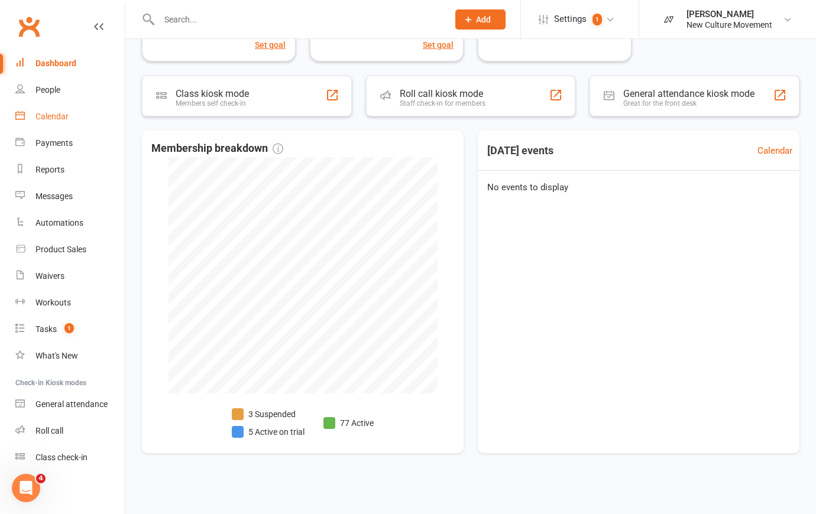
click at [53, 121] on div "Calendar" at bounding box center [51, 116] width 33 height 9
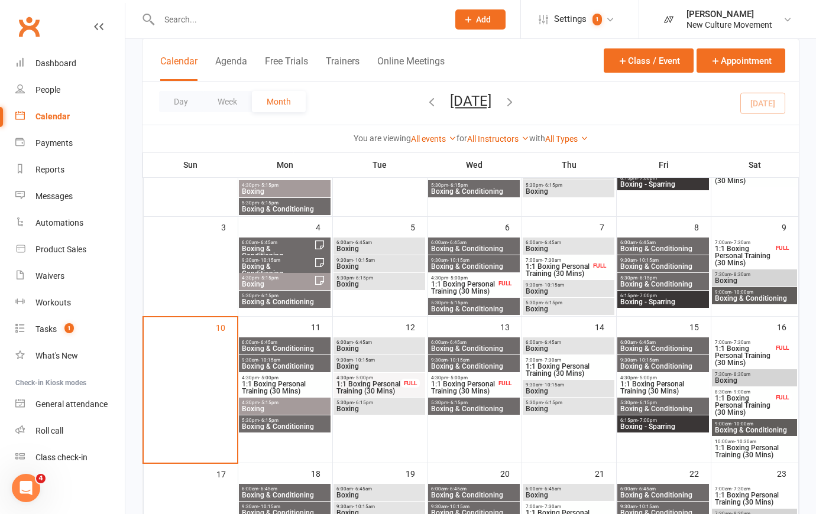
scroll to position [161, 0]
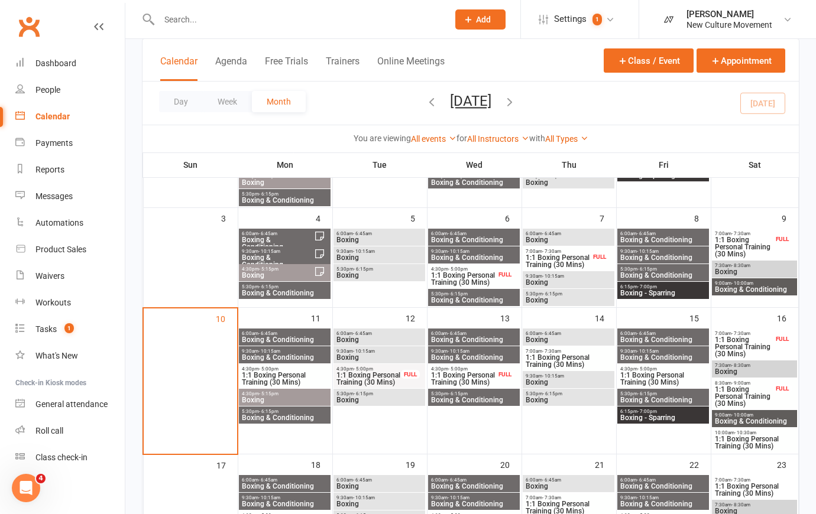
click at [291, 373] on span "1:1 Boxing Personal Training (30 Mins)" at bounding box center [284, 379] width 87 height 14
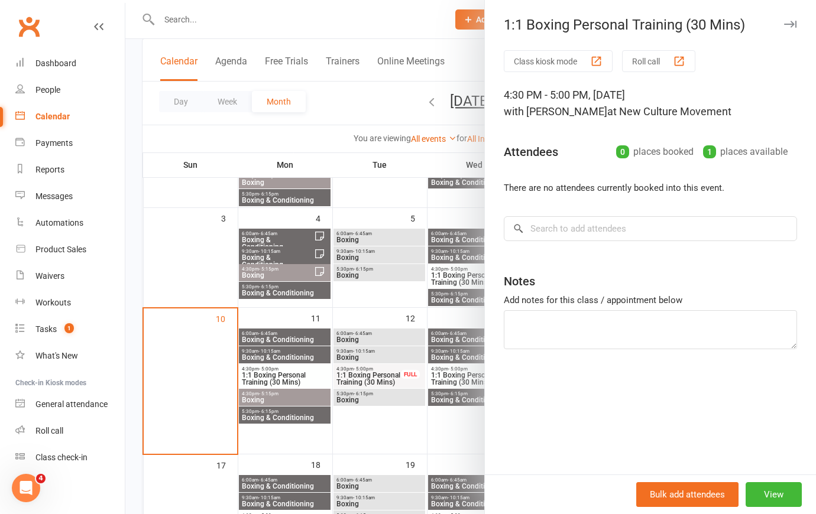
click at [420, 18] on div at bounding box center [470, 257] width 690 height 514
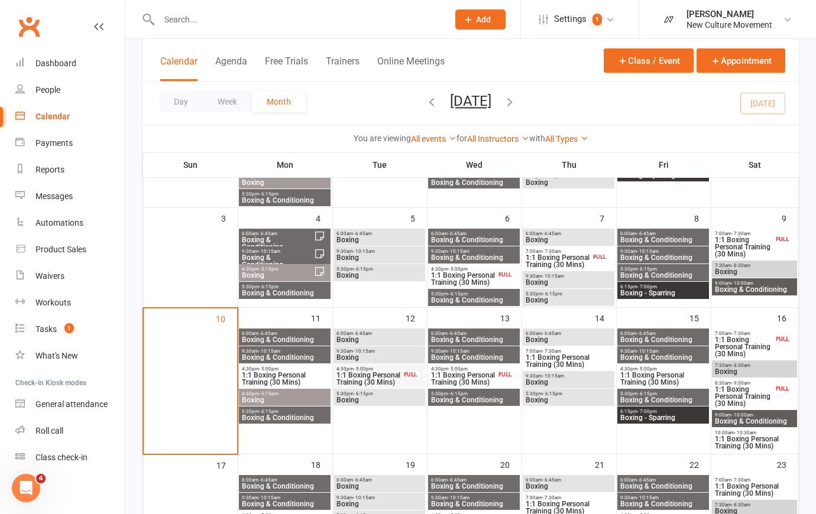
click at [313, 374] on span "1:1 Boxing Personal Training (30 Mins)" at bounding box center [284, 379] width 87 height 14
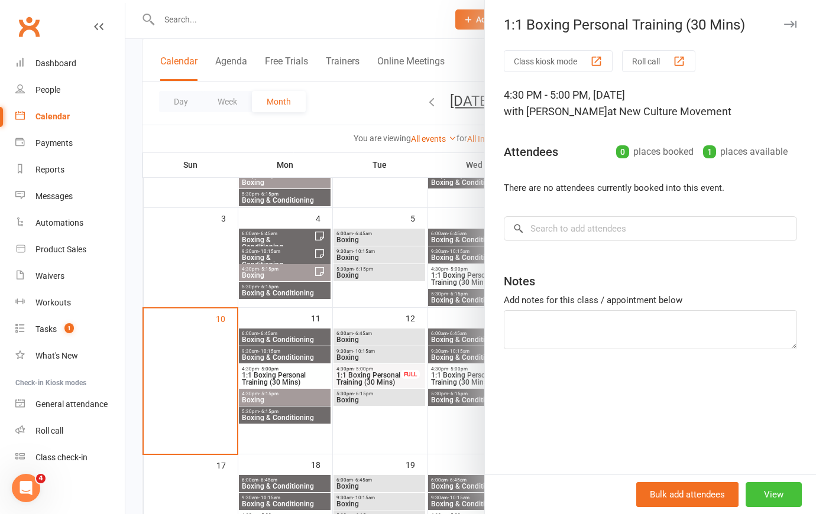
click at [771, 494] on button "View" at bounding box center [773, 494] width 56 height 25
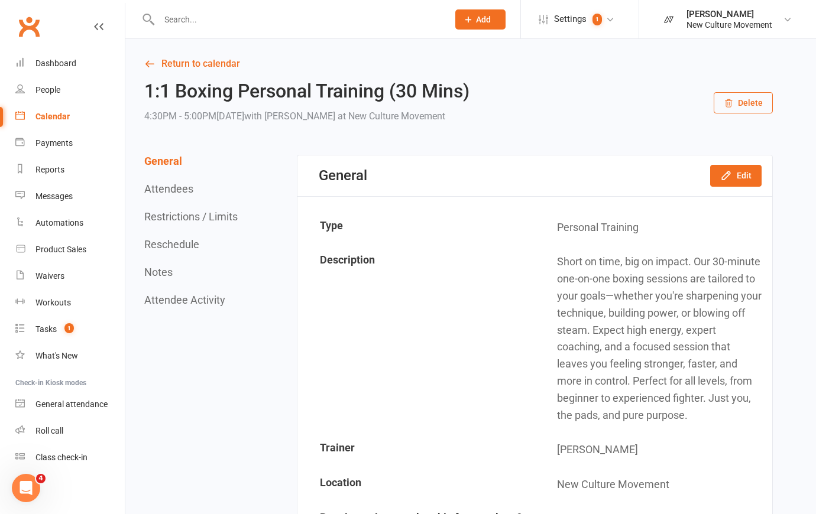
click at [751, 104] on button "Delete" at bounding box center [742, 102] width 59 height 21
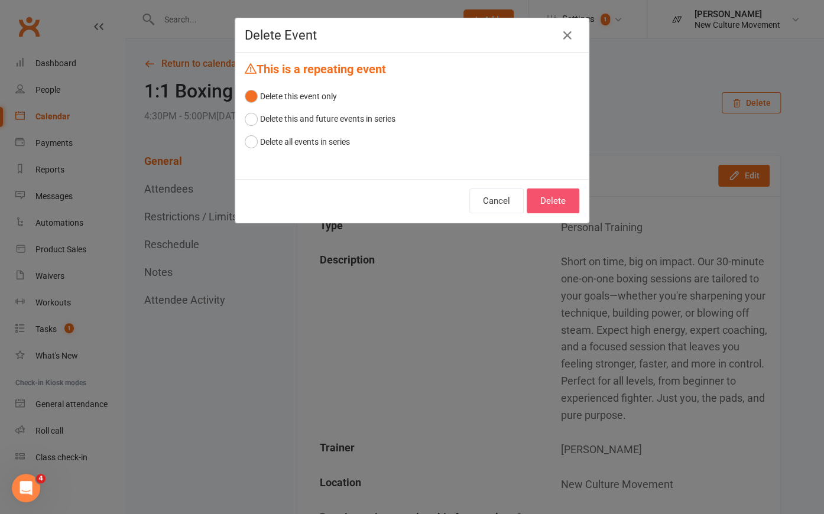
click at [562, 201] on button "Delete" at bounding box center [553, 201] width 53 height 25
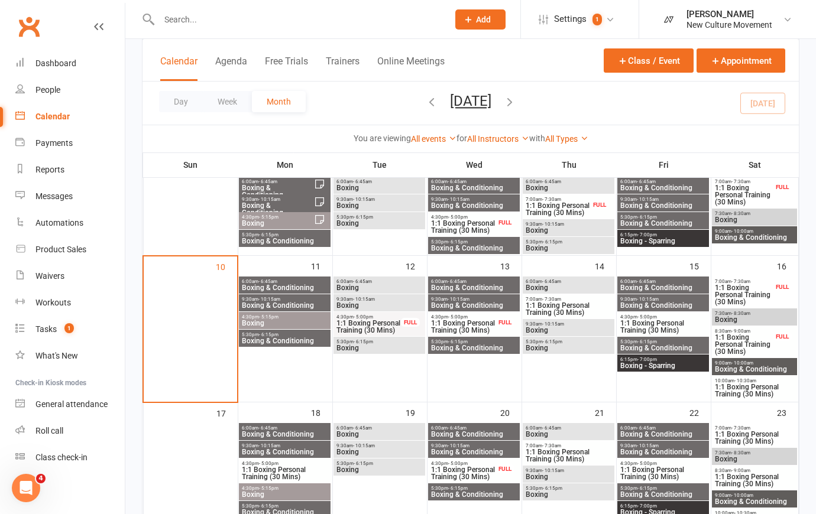
scroll to position [215, 0]
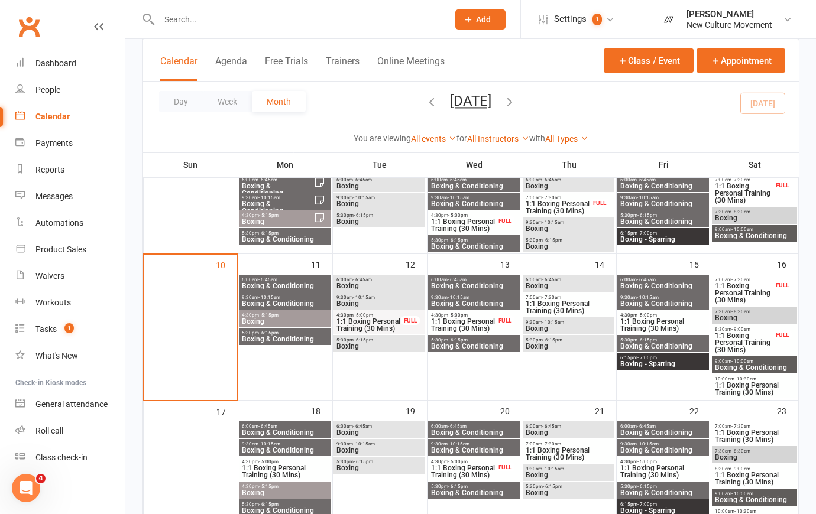
click at [302, 301] on span "Boxing & Conditioning" at bounding box center [284, 303] width 87 height 7
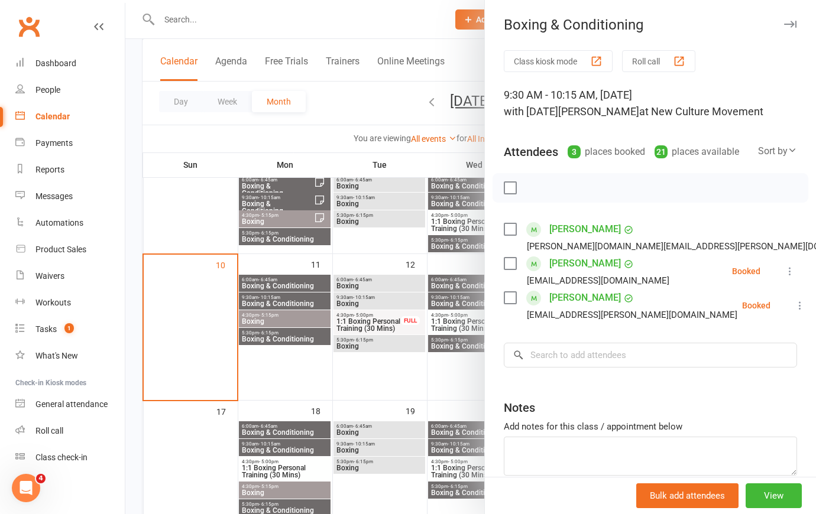
click at [316, 284] on div at bounding box center [470, 257] width 690 height 514
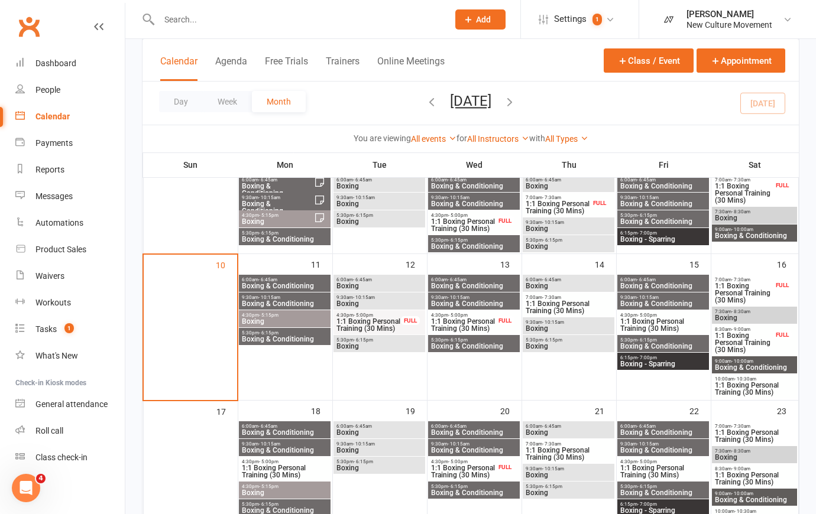
click at [298, 285] on span "Boxing & Conditioning" at bounding box center [284, 286] width 87 height 7
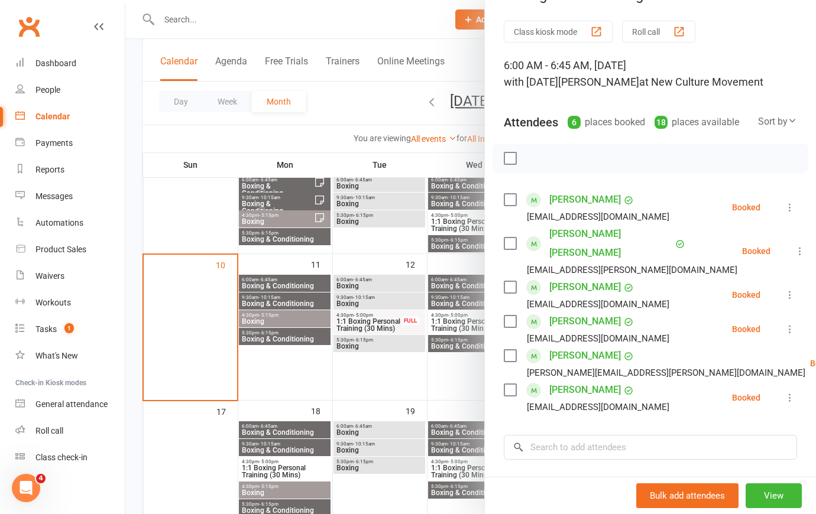
scroll to position [161, 0]
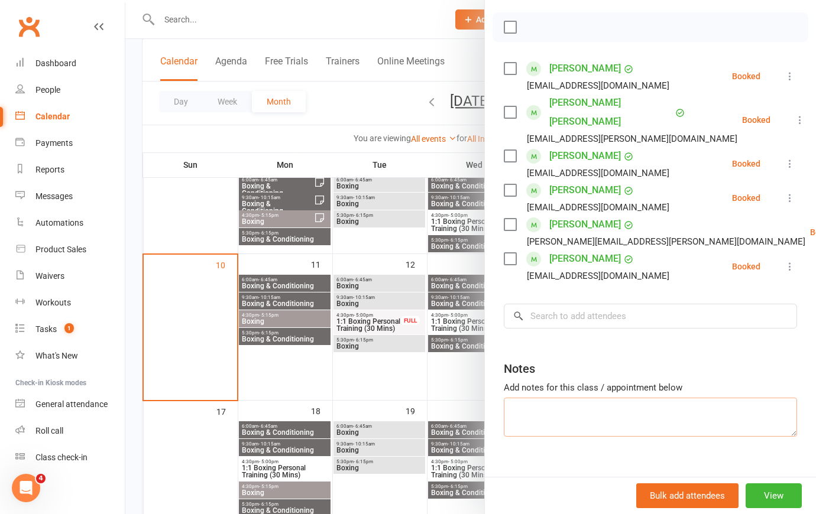
click at [564, 408] on textarea at bounding box center [650, 417] width 293 height 39
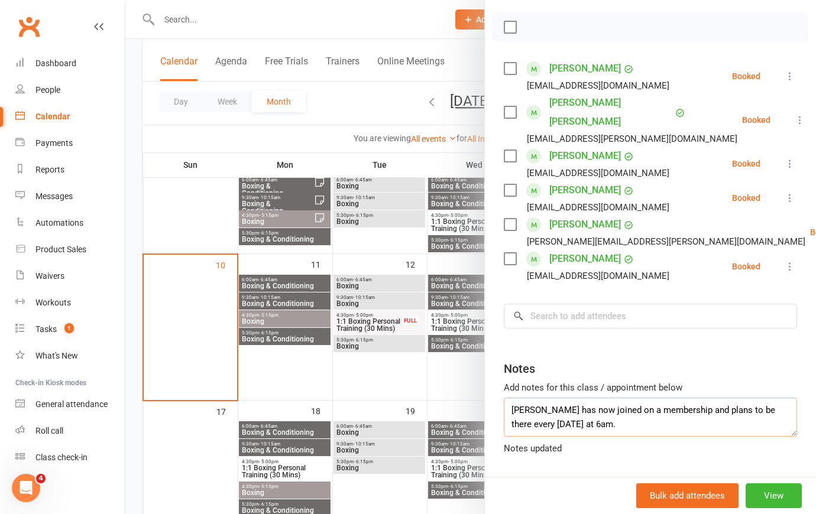
scroll to position [8, 0]
type textarea "[PERSON_NAME] has now joined on a membership and plans to be there every [DATE]…"
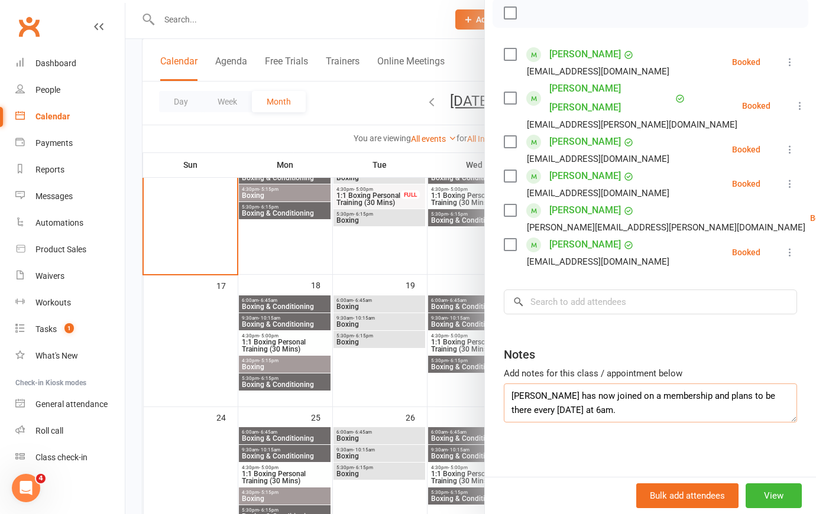
scroll to position [201, 0]
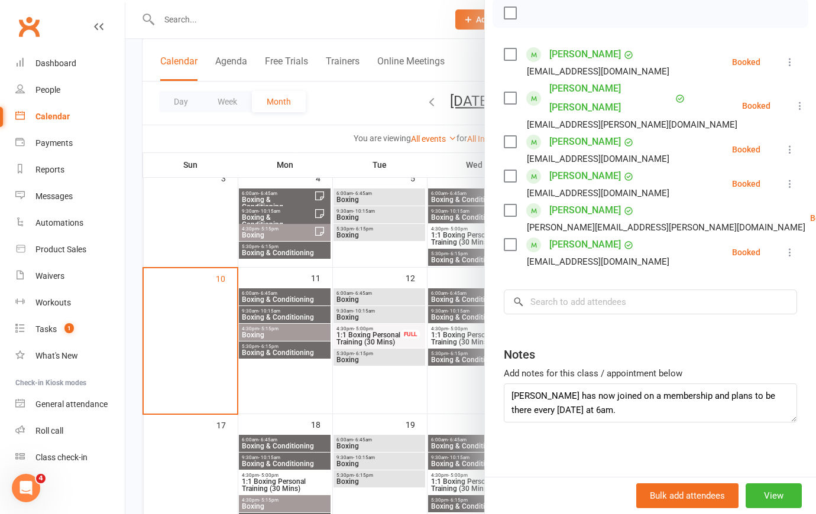
click at [286, 317] on div at bounding box center [470, 257] width 690 height 514
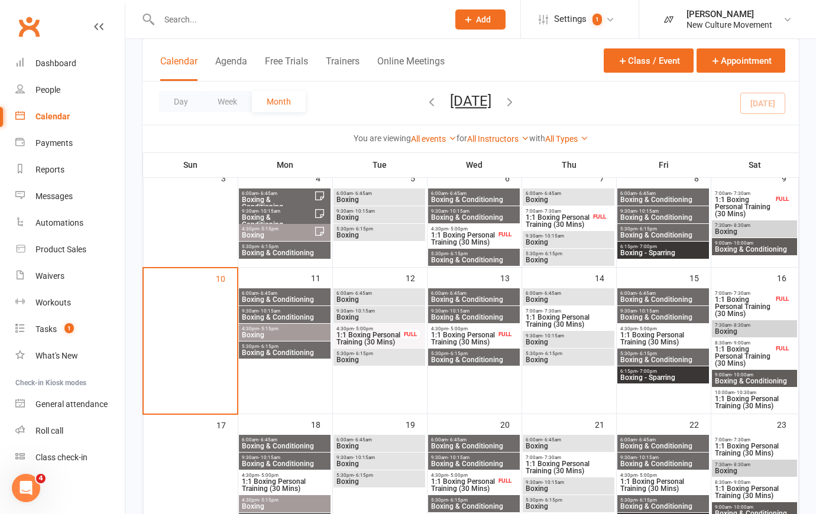
click at [299, 314] on span "Boxing & Conditioning" at bounding box center [284, 317] width 87 height 7
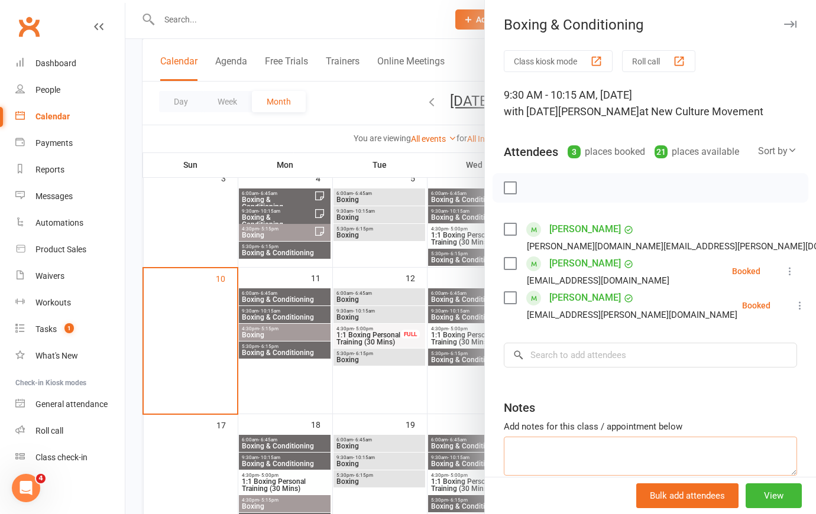
click at [564, 465] on textarea at bounding box center [650, 456] width 293 height 39
type textarea "[PERSON_NAME] is a southpaw - if you haven't yet met her"
click at [362, 96] on div at bounding box center [470, 257] width 690 height 514
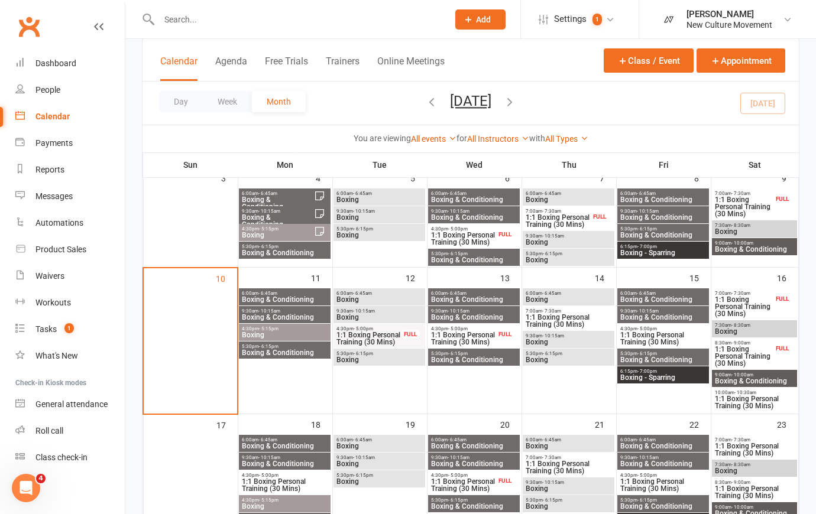
click at [296, 330] on span "4:30pm - 5:15pm" at bounding box center [284, 328] width 87 height 5
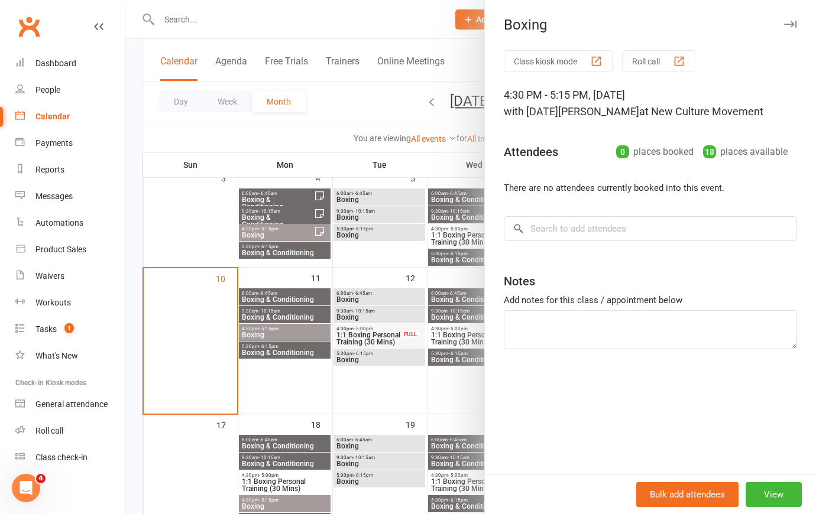
drag, startPoint x: 272, startPoint y: 354, endPoint x: 289, endPoint y: 353, distance: 16.6
click at [272, 354] on div at bounding box center [470, 257] width 690 height 514
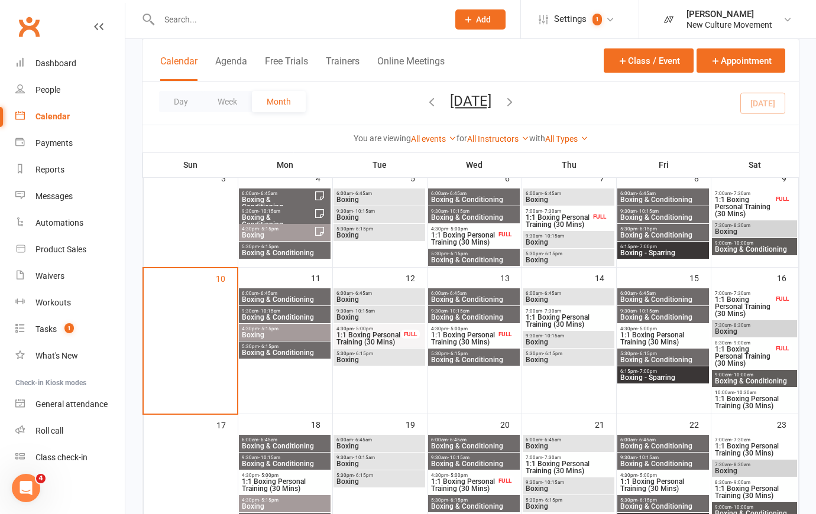
click at [298, 349] on span "Boxing & Conditioning" at bounding box center [284, 352] width 87 height 7
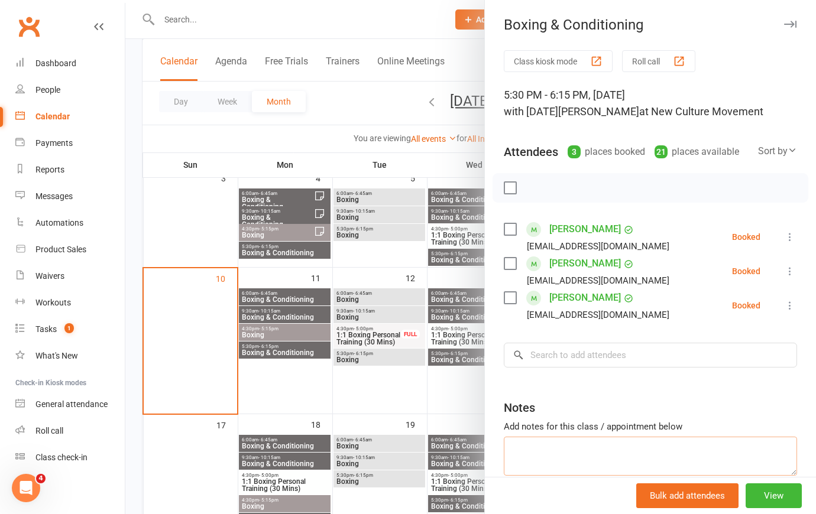
click at [548, 460] on textarea at bounding box center [650, 456] width 293 height 39
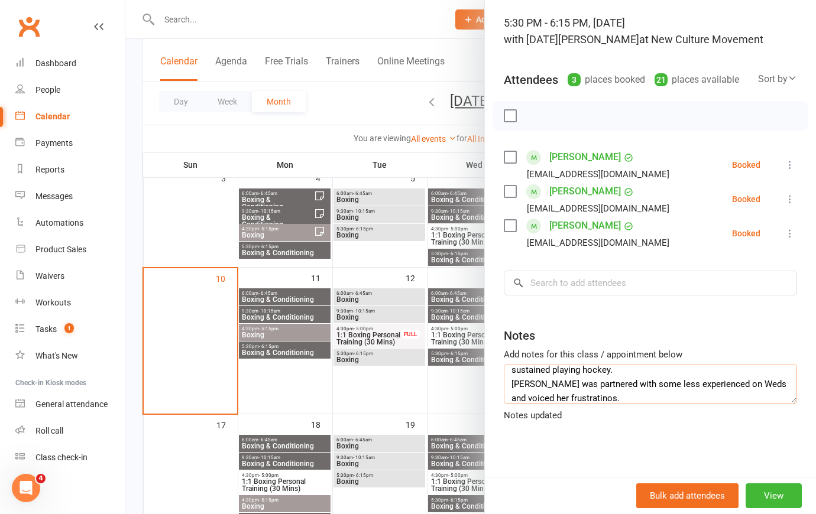
scroll to position [41, 0]
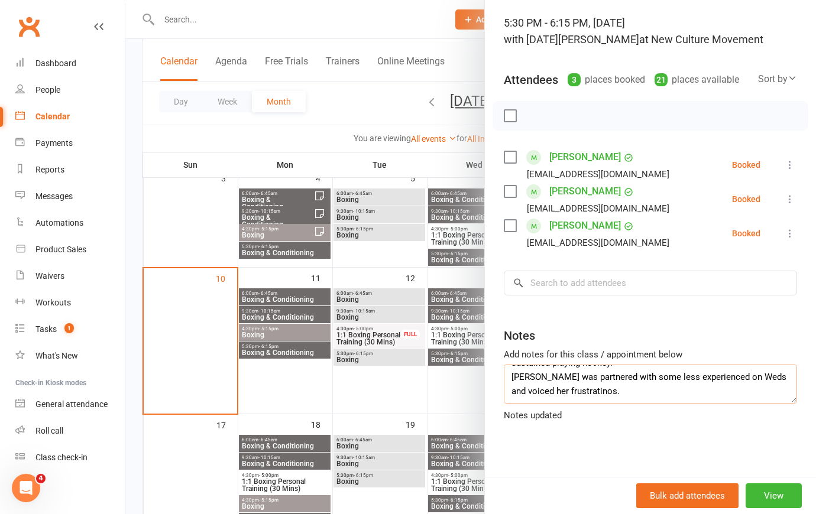
drag, startPoint x: 638, startPoint y: 410, endPoint x: 505, endPoint y: 394, distance: 133.9
click at [505, 394] on textarea "[PERSON_NAME] was away all last week unwell. [PERSON_NAME] was also away last w…" at bounding box center [650, 384] width 293 height 39
type textarea "[PERSON_NAME] was away all last week unwell. [PERSON_NAME] was also away last w…"
click at [359, 89] on div at bounding box center [470, 257] width 690 height 514
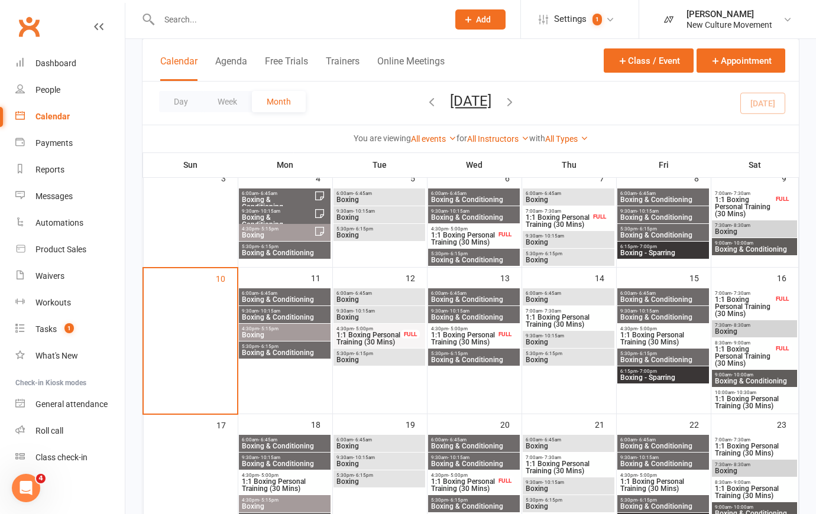
click at [313, 348] on span "5:30pm - 6:15pm" at bounding box center [284, 346] width 87 height 5
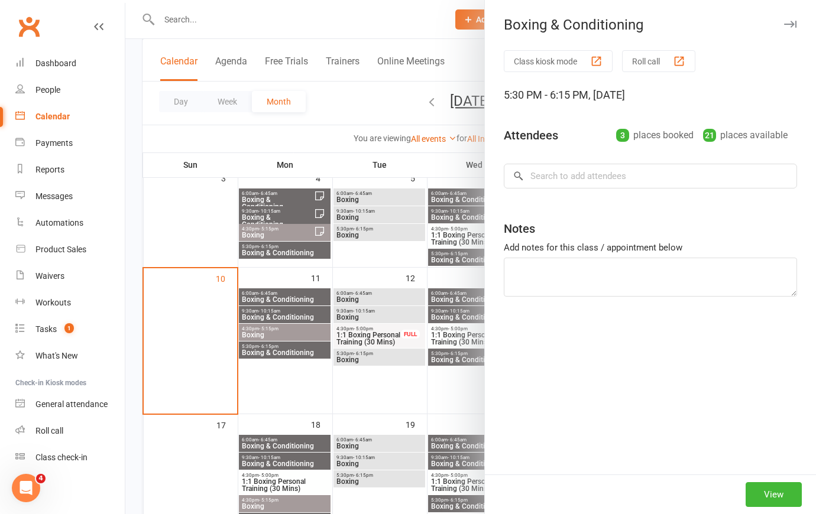
type textarea "[PERSON_NAME] was away all last week unwell. [PERSON_NAME] was also away last w…"
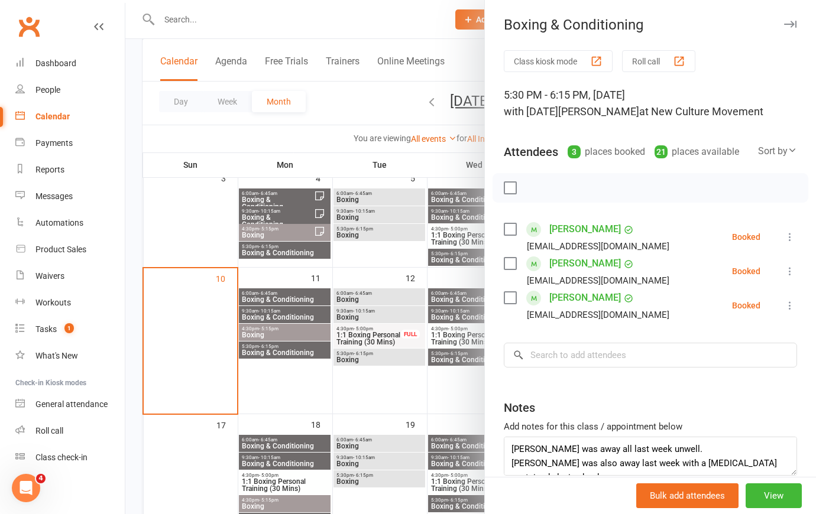
click at [389, 293] on div at bounding box center [470, 257] width 690 height 514
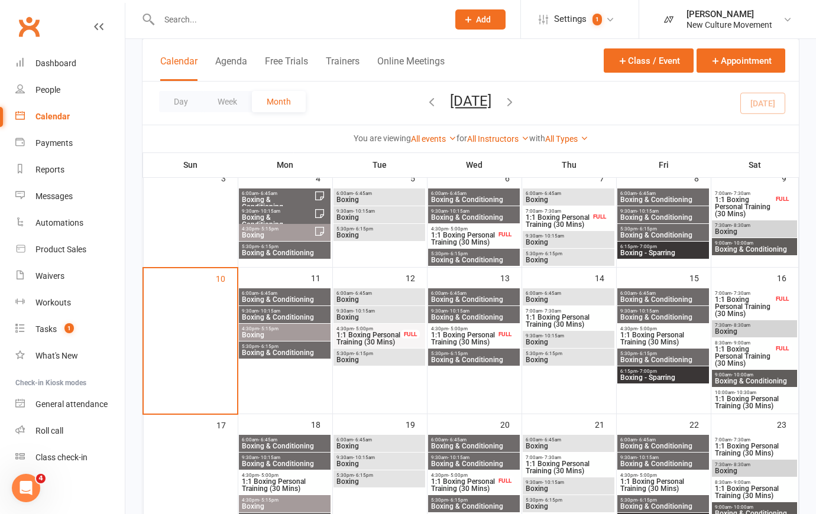
click at [389, 294] on span "6:00am - 6:45am" at bounding box center [379, 293] width 87 height 5
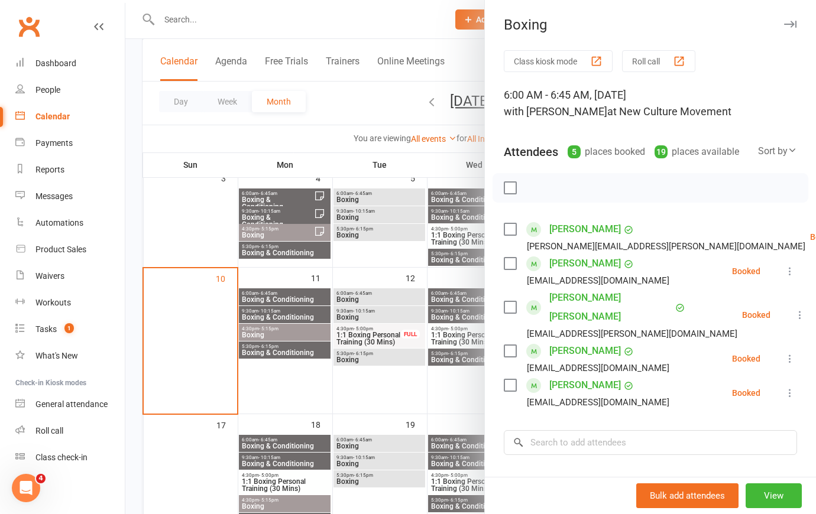
drag, startPoint x: 197, startPoint y: 310, endPoint x: 222, endPoint y: 301, distance: 26.6
click at [197, 310] on div at bounding box center [470, 257] width 690 height 514
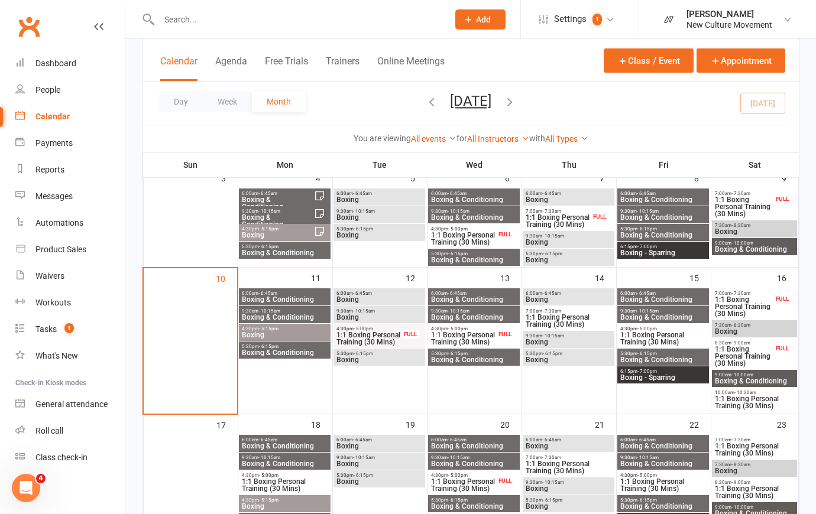
click at [298, 296] on span "Boxing & Conditioning" at bounding box center [284, 299] width 87 height 7
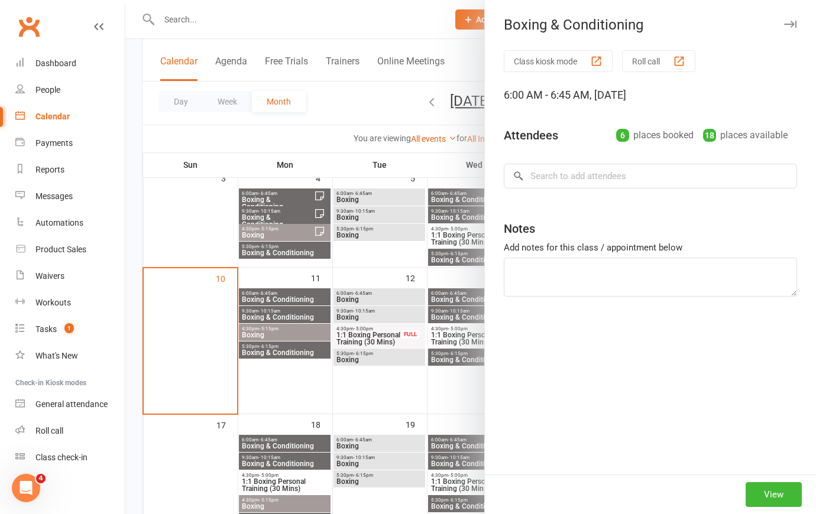
type textarea "[PERSON_NAME] has now joined on a membership and plans to be there every [DATE]…"
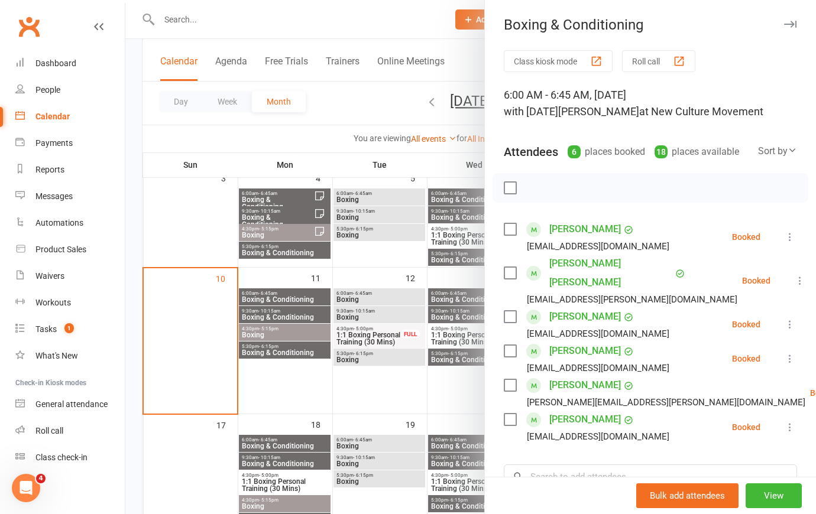
click at [306, 312] on div at bounding box center [470, 257] width 690 height 514
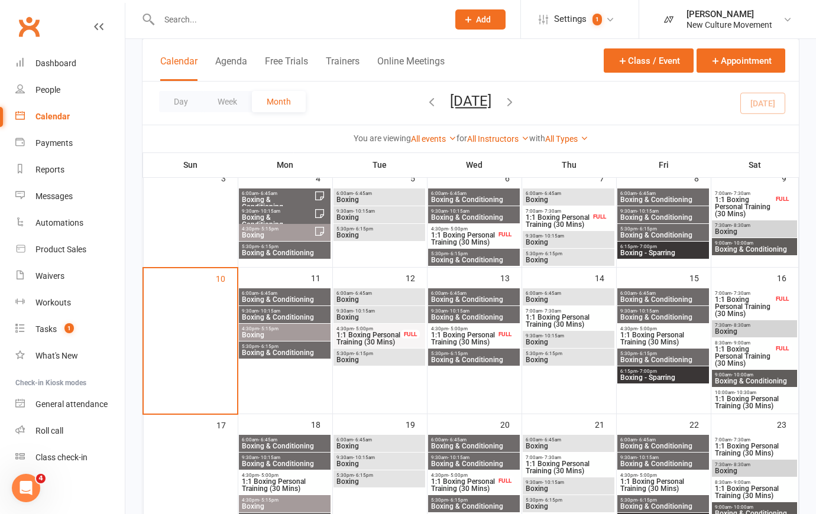
click at [308, 310] on span "9:30am - 10:15am" at bounding box center [284, 311] width 87 height 5
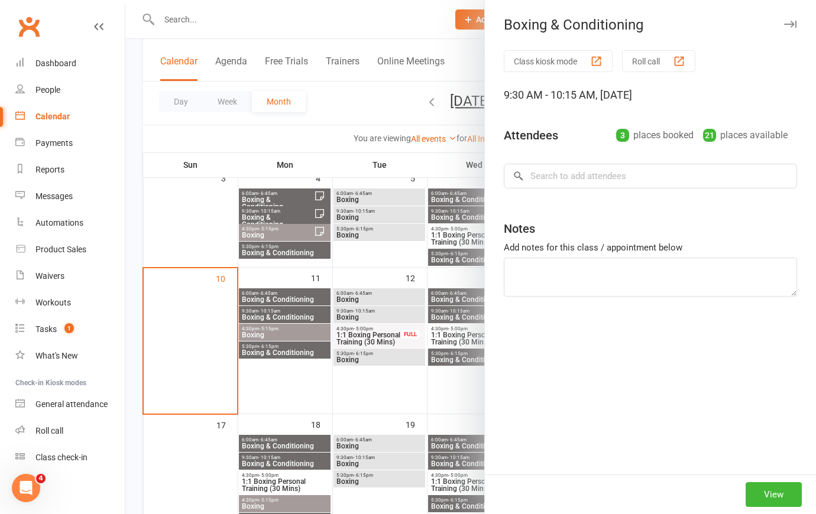
type textarea "[PERSON_NAME] is a southpaw - if you haven't yet met her"
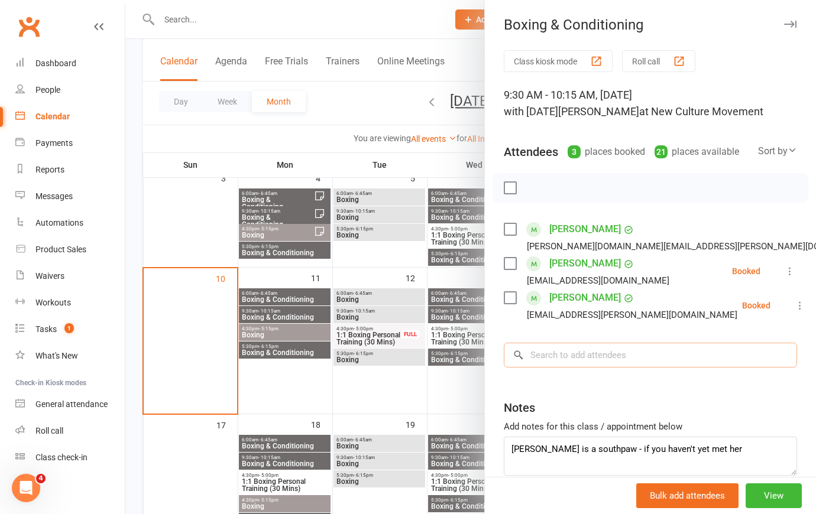
click at [668, 368] on input "search" at bounding box center [650, 355] width 293 height 25
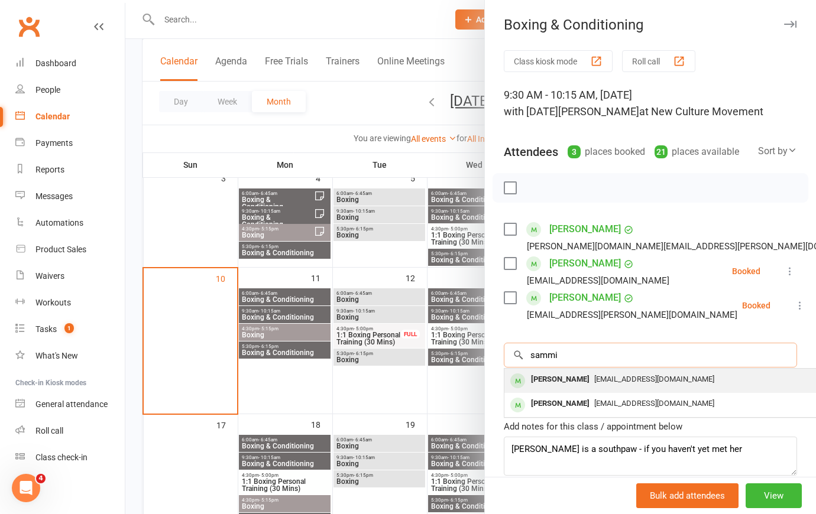
type input "sammi"
click at [650, 384] on span "[EMAIL_ADDRESS][DOMAIN_NAME]" at bounding box center [654, 379] width 120 height 9
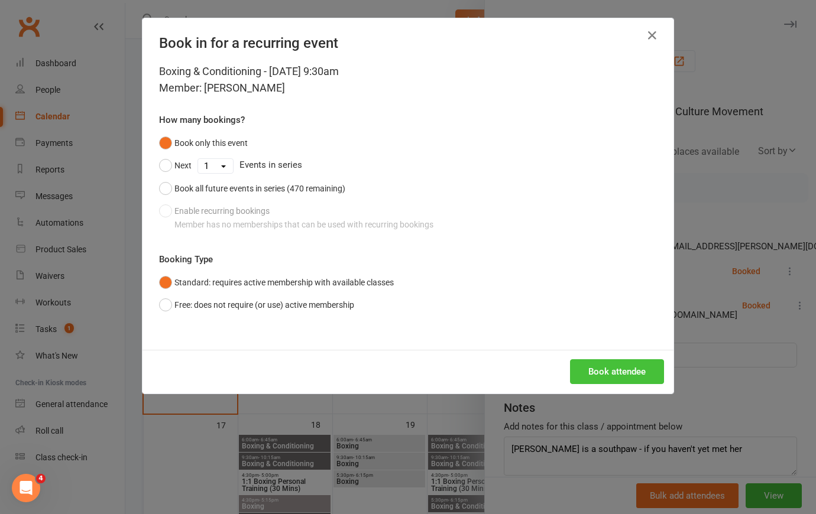
click at [651, 371] on button "Book attendee" at bounding box center [617, 371] width 94 height 25
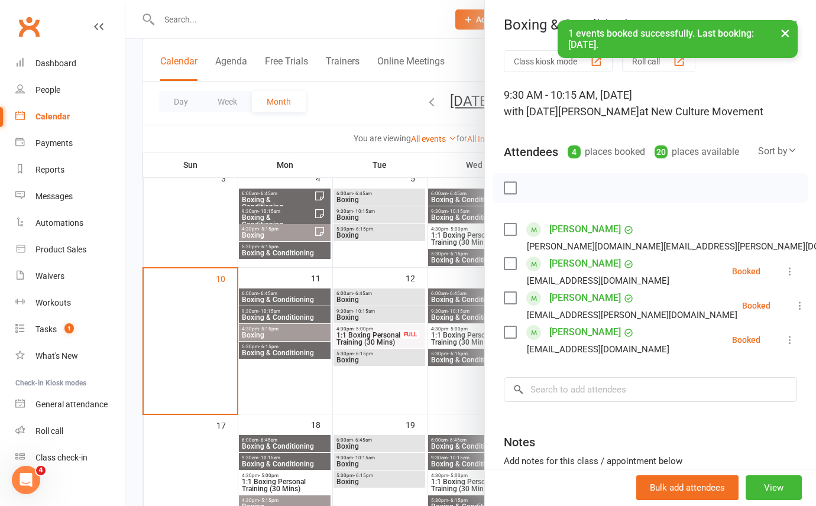
click at [375, 102] on div at bounding box center [470, 253] width 690 height 506
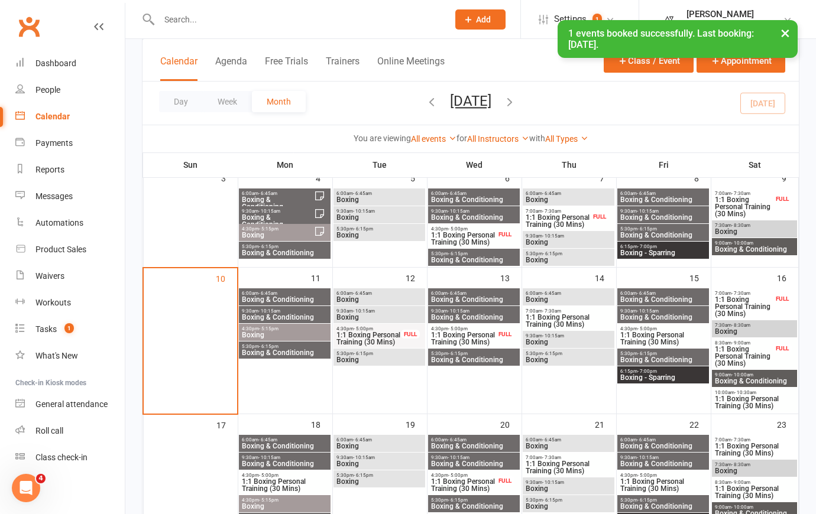
click at [285, 333] on span "Boxing" at bounding box center [284, 335] width 87 height 7
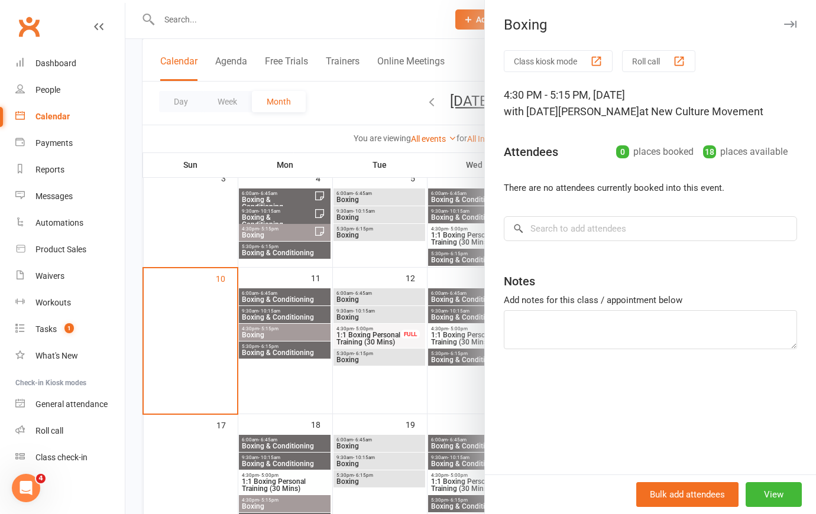
click at [280, 349] on div at bounding box center [470, 257] width 690 height 514
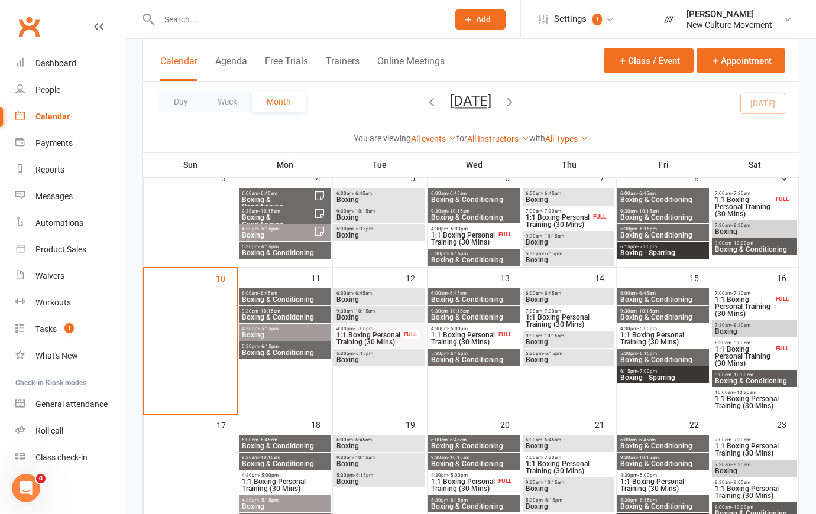
click at [277, 354] on span "Boxing & Conditioning" at bounding box center [284, 352] width 87 height 7
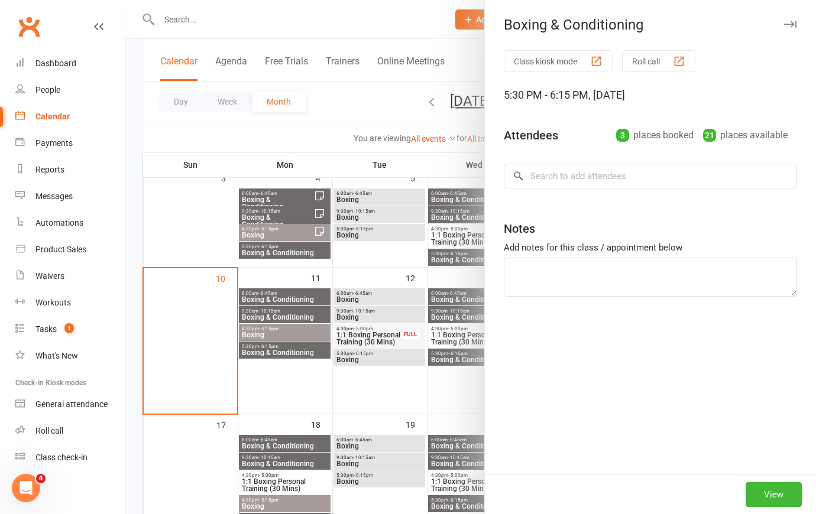
type textarea "[PERSON_NAME] was away all last week unwell. [PERSON_NAME] was also away last w…"
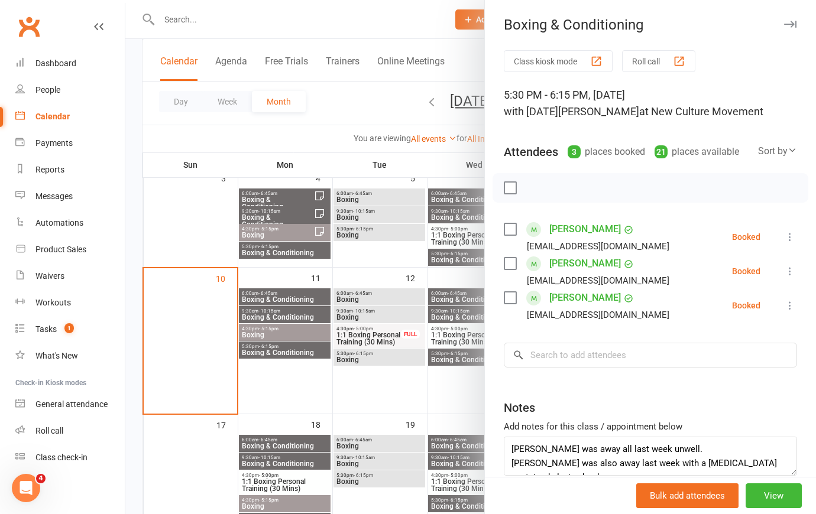
click at [284, 29] on div at bounding box center [470, 257] width 690 height 514
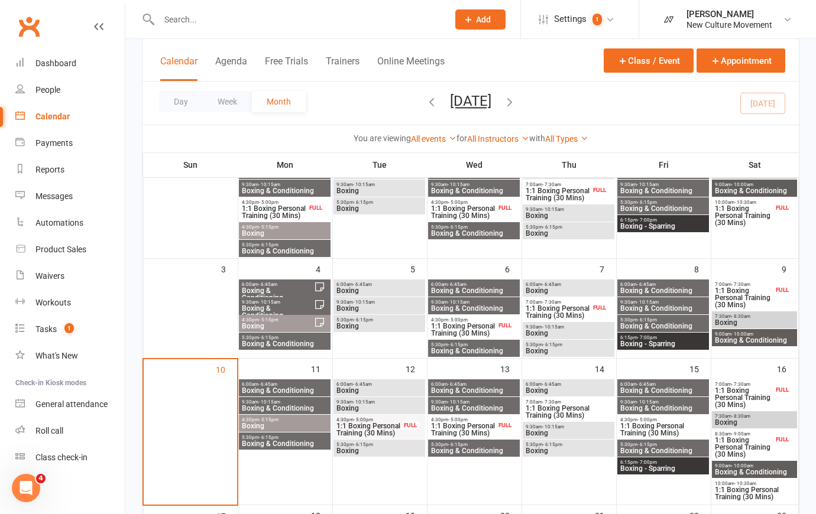
scroll to position [215, 0]
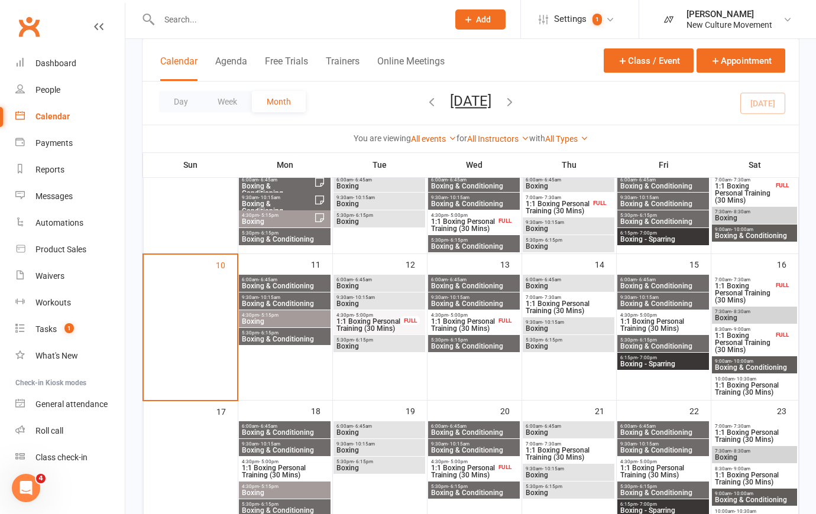
click at [401, 345] on span "Boxing" at bounding box center [379, 346] width 87 height 7
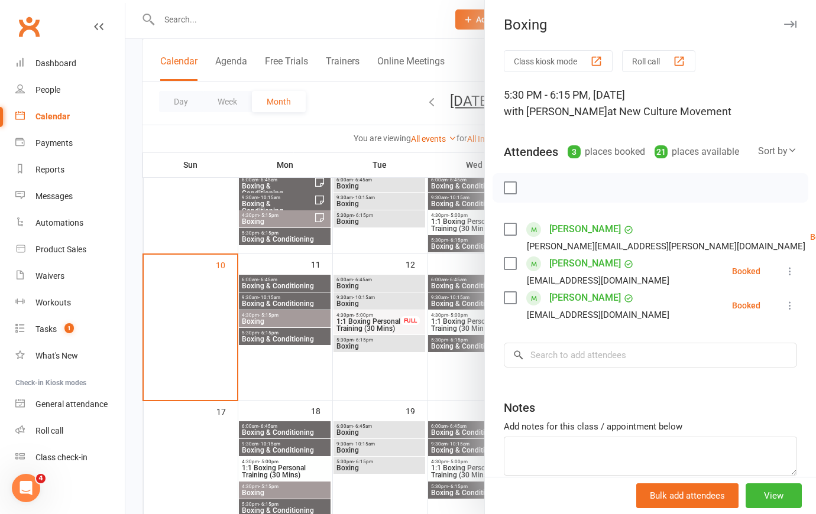
click at [371, 98] on div at bounding box center [470, 257] width 690 height 514
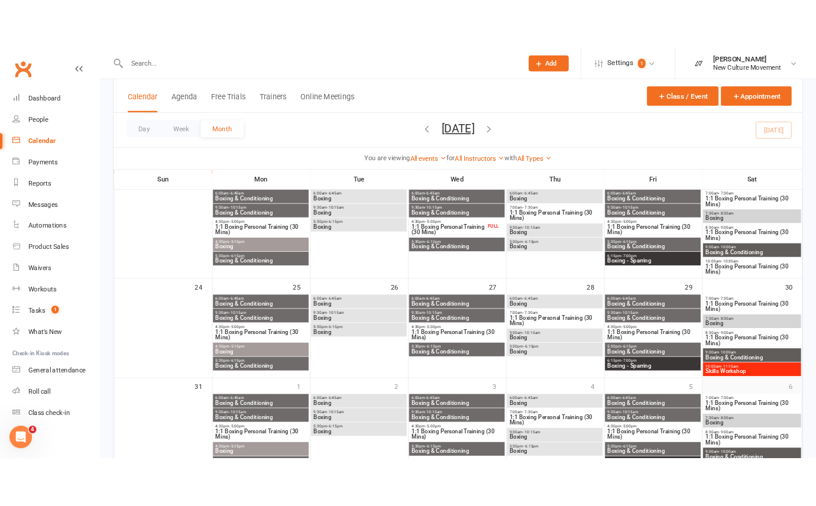
scroll to position [511, 0]
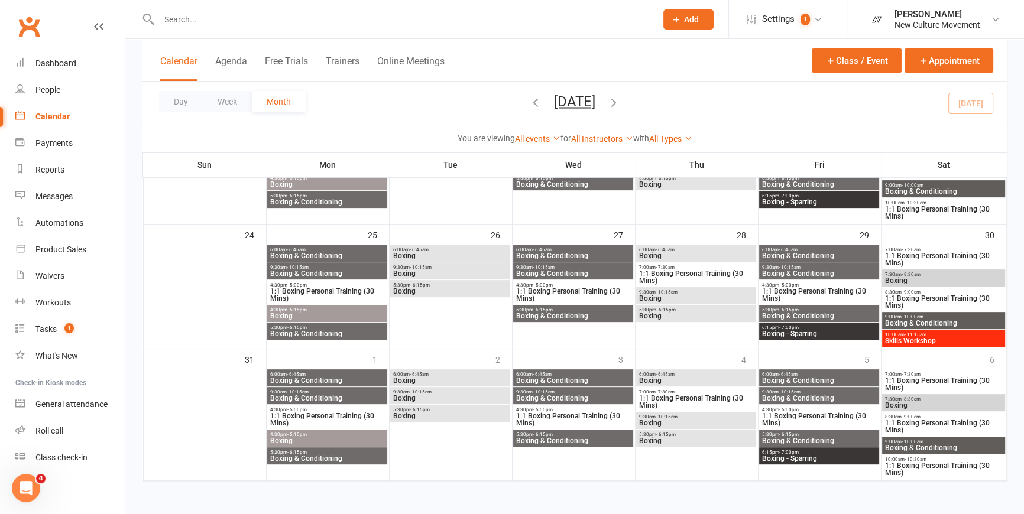
click at [815, 339] on span "Skills Workshop" at bounding box center [943, 340] width 118 height 7
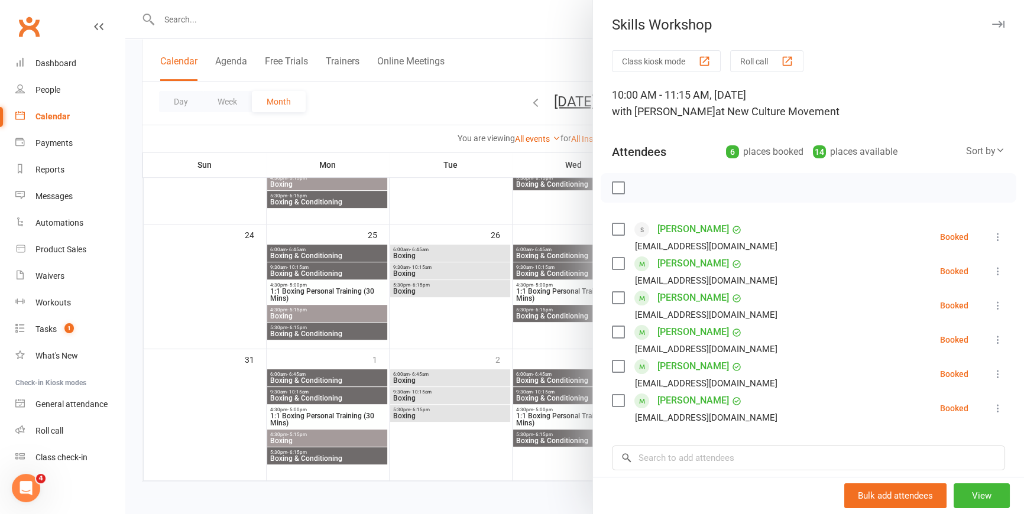
click at [516, 50] on div at bounding box center [574, 257] width 898 height 514
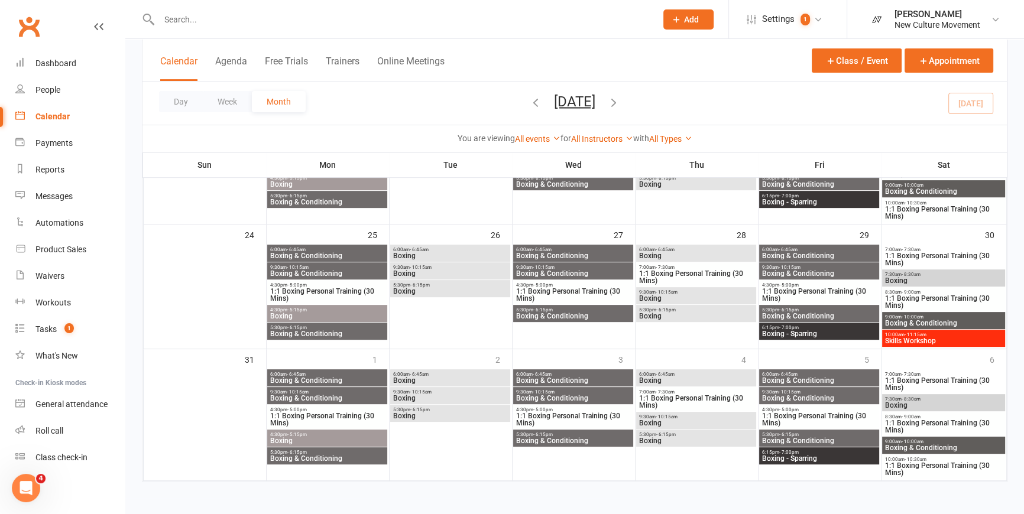
click at [323, 254] on span "Boxing & Conditioning" at bounding box center [327, 255] width 115 height 7
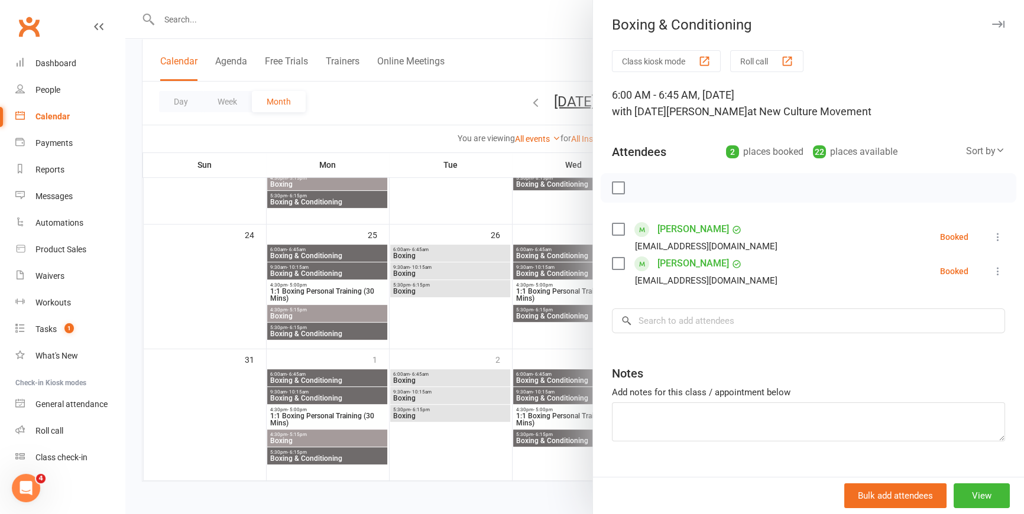
click at [524, 44] on div at bounding box center [574, 257] width 898 height 514
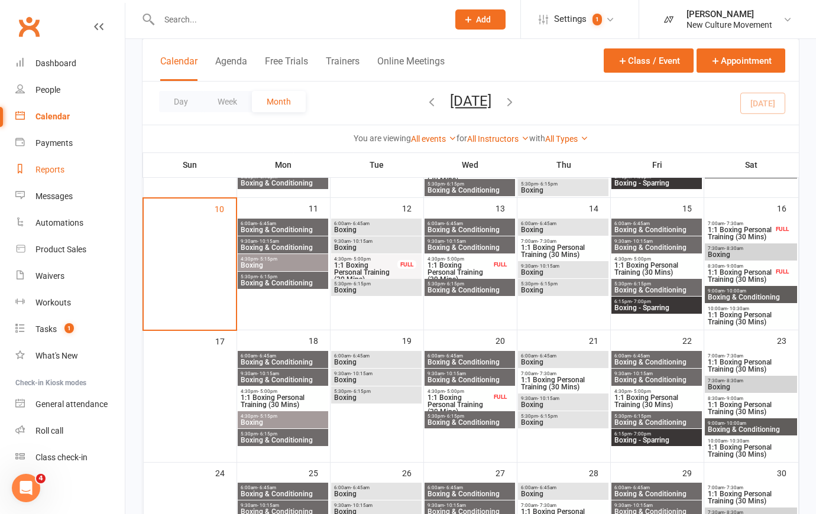
scroll to position [79, 0]
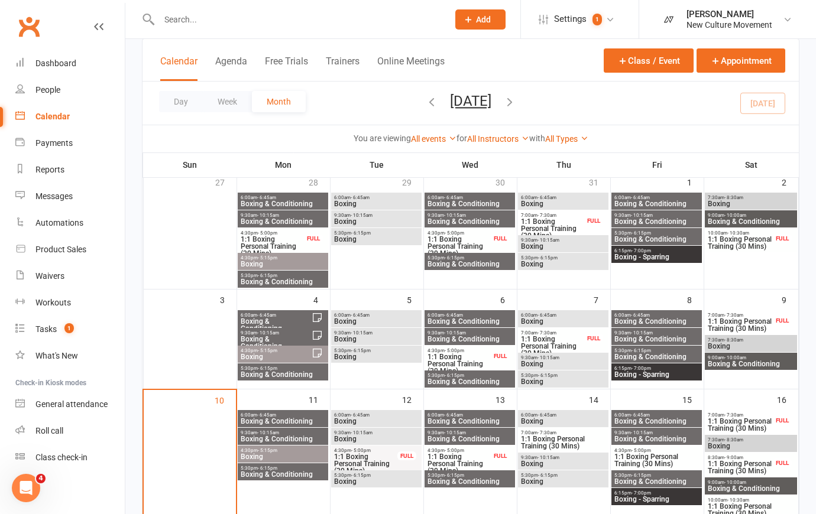
click at [56, 115] on div "Calendar" at bounding box center [52, 116] width 34 height 9
